Goal: Task Accomplishment & Management: Use online tool/utility

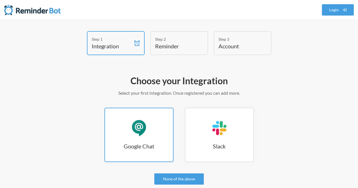
click at [157, 125] on link "Google Chat Google Chat" at bounding box center [138, 135] width 69 height 54
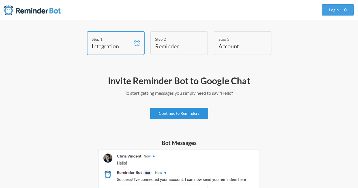
click at [189, 112] on link "Continue to Reminders" at bounding box center [179, 113] width 58 height 11
click at [186, 115] on link "Continue to Reminders" at bounding box center [179, 113] width 58 height 11
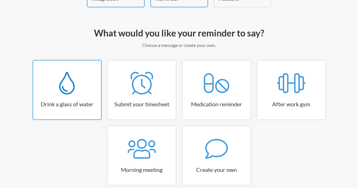
scroll to position [57, 0]
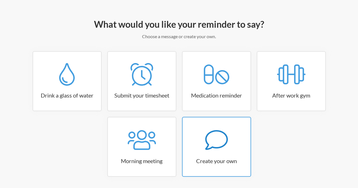
click at [211, 134] on icon at bounding box center [216, 140] width 23 height 23
select select "08:30:00"
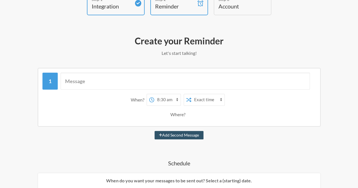
scroll to position [28, 0]
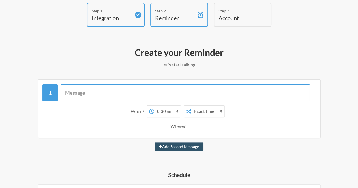
click at [118, 94] on input "text" at bounding box center [185, 92] width 249 height 17
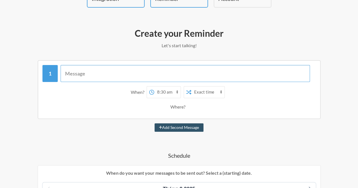
scroll to position [57, 0]
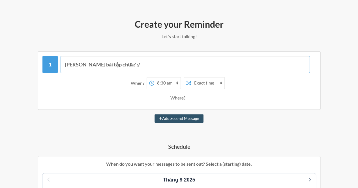
type input "Làm xong bài tập chưa? :/"
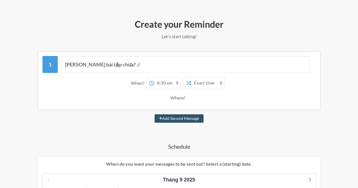
click at [174, 81] on select "12:00 am 12:15 am 12:30 am 12:45 am 1:00 am 1:15 am 1:30 am 1:45 am 2:00 am 2:1…" at bounding box center [167, 83] width 26 height 11
select select "09:00:00"
click at [154, 78] on select "12:00 am 12:15 am 12:30 am 12:45 am 1:00 am 1:15 am 1:30 am 1:45 am 2:00 am 2:1…" at bounding box center [167, 83] width 26 height 11
click at [215, 83] on select "Exact time Random time" at bounding box center [207, 83] width 33 height 11
click at [238, 90] on div "When? 12:00 am 12:15 am 12:30 am 12:45 am 1:00 am 1:15 am 1:30 am 1:45 am 2:00 …" at bounding box center [179, 90] width 274 height 32
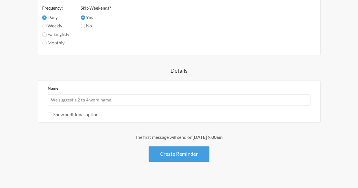
scroll to position [331, 0]
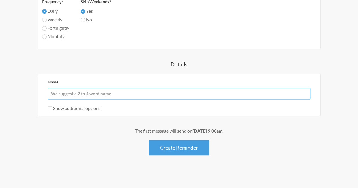
click at [95, 96] on input "Name" at bounding box center [179, 93] width 263 height 11
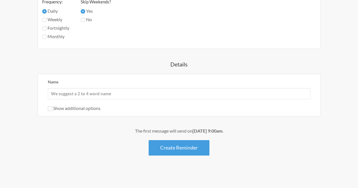
click at [175, 129] on div "The first message will send on September 10th, at 9:00am ." at bounding box center [179, 131] width 324 height 7
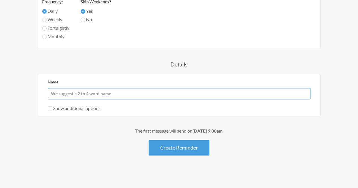
click at [69, 94] on input "Name" at bounding box center [179, 93] width 263 height 11
type input "[PERSON_NAME] [PERSON_NAME]"
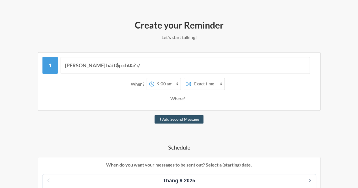
scroll to position [19, 0]
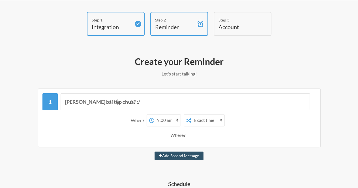
click at [171, 118] on select "12:00 am 12:15 am 12:30 am 12:45 am 1:00 am 1:15 am 1:30 am 1:45 am 2:00 am 2:1…" at bounding box center [167, 120] width 26 height 11
select select "21:00:00"
click at [154, 115] on select "12:00 am 12:15 am 12:30 am 12:45 am 1:00 am 1:15 am 1:30 am 1:45 am 2:00 am 2:1…" at bounding box center [167, 120] width 26 height 11
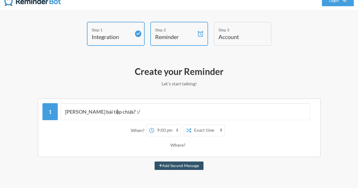
scroll to position [0, 0]
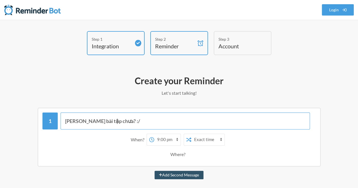
click at [87, 122] on input "Làm xong bài tập chưa? :/" at bounding box center [185, 121] width 249 height 17
type input "[PERSON_NAME] hết bài tập chưa? :/"
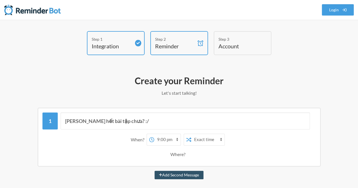
click at [112, 152] on div "Where?" at bounding box center [179, 155] width 268 height 12
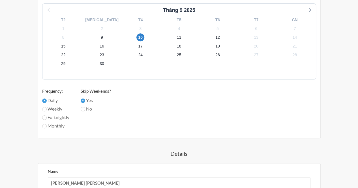
scroll to position [316, 0]
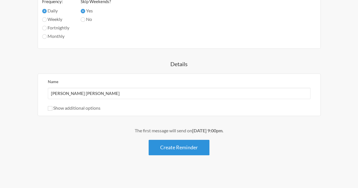
click at [182, 146] on button "Create Reminder" at bounding box center [179, 148] width 61 height 16
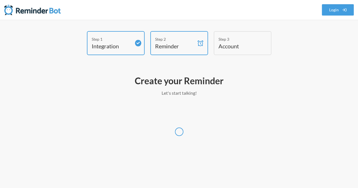
scroll to position [0, 0]
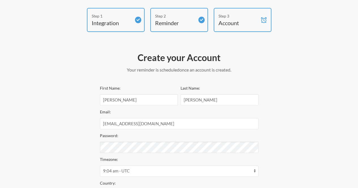
scroll to position [28, 0]
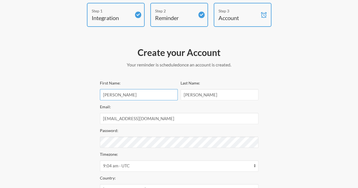
click at [143, 99] on input "Bùi" at bounding box center [139, 94] width 78 height 11
click at [207, 91] on input "Huy Khánh" at bounding box center [220, 94] width 78 height 11
click at [176, 121] on input "[EMAIL_ADDRESS][DOMAIN_NAME]" at bounding box center [179, 118] width 159 height 11
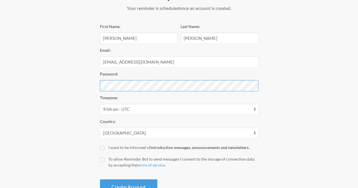
click at [100, 180] on button "Create Account" at bounding box center [128, 188] width 57 height 16
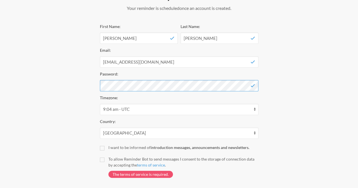
scroll to position [113, 0]
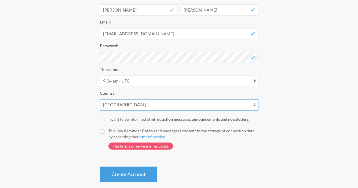
click at [253, 106] on select "Afghanistan Åland Islands Albania Algeria American Samoa Andorra Angola Anguill…" at bounding box center [179, 104] width 159 height 11
click at [158, 106] on select "Afghanistan Åland Islands Albania Algeria American Samoa Andorra Angola Anguill…" at bounding box center [179, 104] width 159 height 11
click at [160, 107] on select "Afghanistan Åland Islands Albania Algeria American Samoa Andorra Angola Anguill…" at bounding box center [179, 104] width 159 height 11
select select "VN"
click at [100, 99] on select "Afghanistan Åland Islands Albania Algeria American Samoa Andorra Angola Anguill…" at bounding box center [179, 104] width 159 height 11
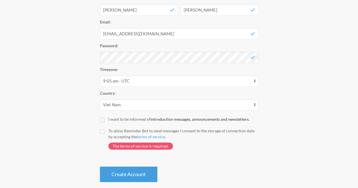
click at [102, 120] on div "Create your Account Your reminder is scheduled and your trial will start once a…" at bounding box center [179, 72] width 170 height 226
click at [102, 120] on input "I want to be informed of introduction messages, announcements and newsletters." at bounding box center [102, 120] width 5 height 5
checkbox input "true"
click at [101, 130] on input "To allow Reminder Bot to send messages I consent to the storage of connection d…" at bounding box center [102, 131] width 5 height 5
checkbox input "true"
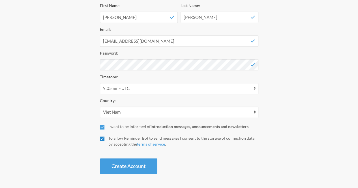
scroll to position [105, 0]
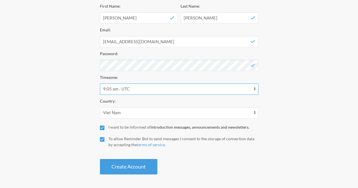
click at [200, 89] on select "12:05 am - America/Adak 12:05 am - Pacific/Gambier 10:05 am - Africa/Algiers 10…" at bounding box center [179, 89] width 159 height 11
drag, startPoint x: 355, startPoint y: 84, endPoint x: 351, endPoint y: 83, distance: 4.4
click at [355, 84] on div "Step 1 Integration Step 2 Reminder Step 3 Account Create your Account Your remi…" at bounding box center [179, 52] width 358 height 252
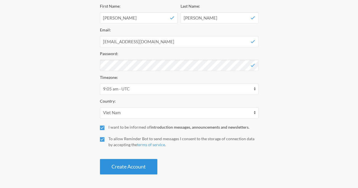
click at [115, 163] on button "Create Account" at bounding box center [128, 167] width 57 height 16
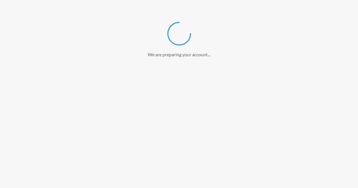
scroll to position [84, 0]
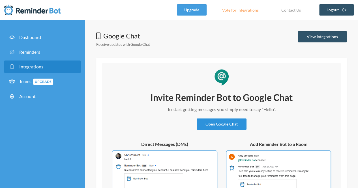
click at [227, 122] on link "Open Google Chat" at bounding box center [222, 124] width 50 height 11
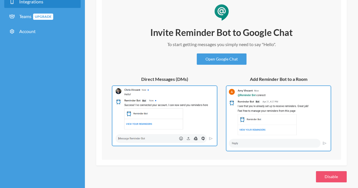
scroll to position [70, 0]
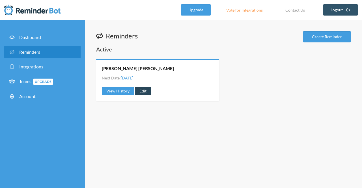
click at [138, 93] on link "Edit" at bounding box center [143, 91] width 16 height 8
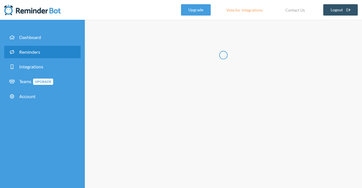
type input "[PERSON_NAME] [PERSON_NAME]"
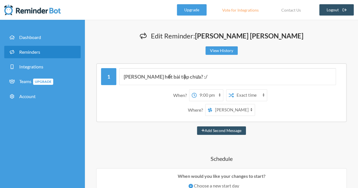
click at [217, 94] on select "12:00 am 12:15 am 12:30 am 12:45 am 1:00 am 1:15 am 1:30 am 1:45 am 2:00 am 2:1…" at bounding box center [210, 95] width 26 height 11
click at [197, 90] on select "12:00 am 12:15 am 12:30 am 12:45 am 1:00 am 1:15 am 1:30 am 1:45 am 2:00 am 2:1…" at bounding box center [210, 95] width 26 height 11
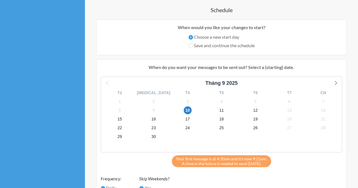
scroll to position [142, 0]
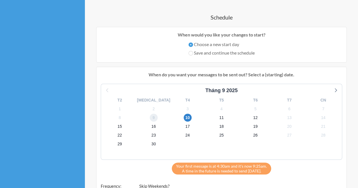
click at [153, 119] on span "9" at bounding box center [154, 118] width 8 height 8
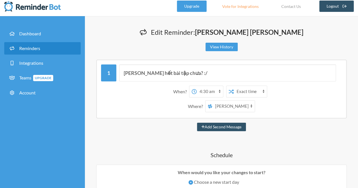
scroll to position [0, 0]
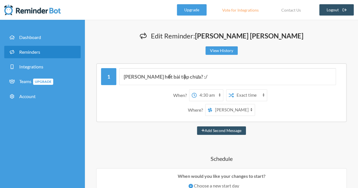
click at [208, 96] on select "12:00 am 12:15 am 12:30 am 12:45 am 1:00 am 1:15 am 1:30 am 1:45 am 2:00 am 2:1…" at bounding box center [210, 95] width 26 height 11
click at [197, 90] on select "12:00 am 12:15 am 12:30 am 12:45 am 1:00 am 1:15 am 1:30 am 1:45 am 2:00 am 2:1…" at bounding box center [210, 95] width 26 height 11
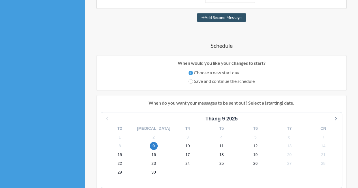
scroll to position [85, 0]
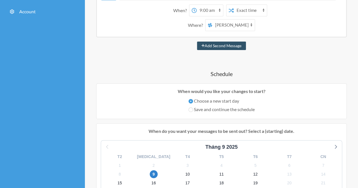
click at [210, 10] on select "12:00 am 12:15 am 12:30 am 12:45 am 1:00 am 1:15 am 1:30 am 1:45 am 2:00 am 2:1…" at bounding box center [210, 10] width 26 height 11
select select "16:30:00"
click at [197, 5] on select "12:00 am 12:15 am 12:30 am 12:45 am 1:00 am 1:15 am 1:30 am 1:45 am 2:00 am 2:1…" at bounding box center [210, 10] width 26 height 11
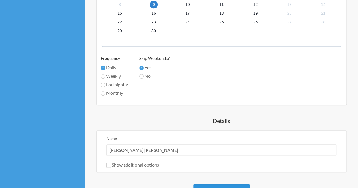
scroll to position [311, 0]
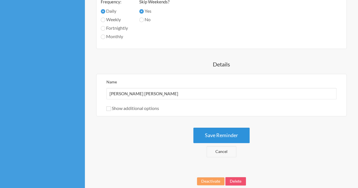
click at [222, 139] on button "Save Reminder" at bounding box center [221, 136] width 56 height 16
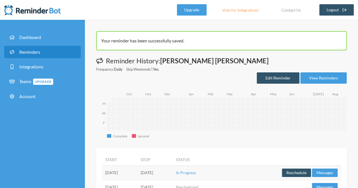
scroll to position [11, 0]
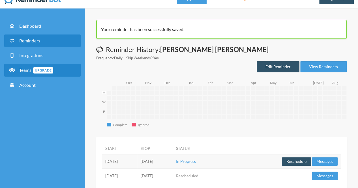
click at [18, 65] on link "Teams Upgrade" at bounding box center [42, 70] width 76 height 13
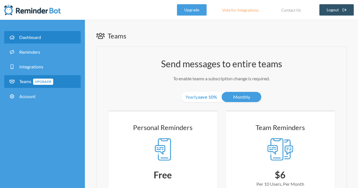
click at [20, 34] on link "Dashboard" at bounding box center [42, 37] width 76 height 12
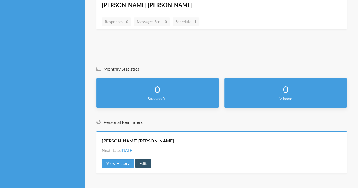
scroll to position [196, 0]
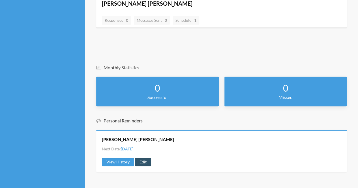
click at [176, 143] on div "[PERSON_NAME] [PERSON_NAME] Next Date: [DATE] View History Edit" at bounding box center [221, 151] width 251 height 42
click at [145, 163] on link "Edit" at bounding box center [143, 162] width 16 height 8
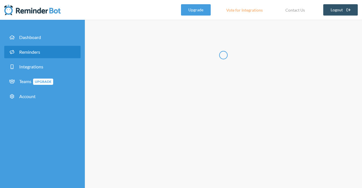
type input "[PERSON_NAME] [PERSON_NAME]"
select select "16:30:00"
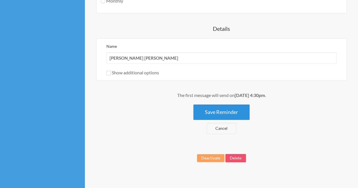
scroll to position [351, 0]
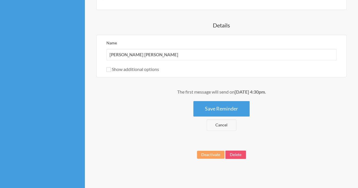
click at [233, 153] on button "Delete" at bounding box center [235, 155] width 21 height 8
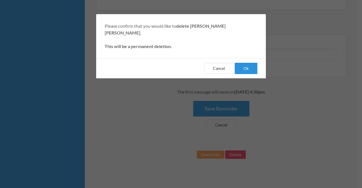
click at [250, 63] on button "Ok" at bounding box center [246, 68] width 23 height 11
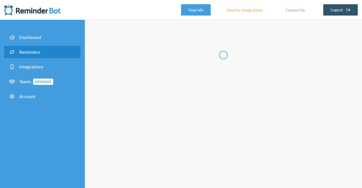
select select "11:30:00"
select select "12:30:00"
